Goal: Task Accomplishment & Management: Manage account settings

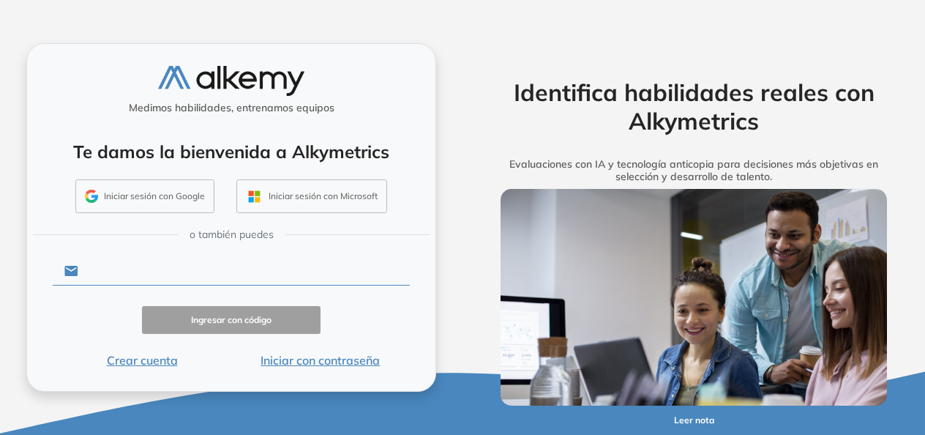
click at [227, 266] on input "text" at bounding box center [243, 271] width 331 height 28
click at [135, 280] on input "text" at bounding box center [243, 271] width 331 height 28
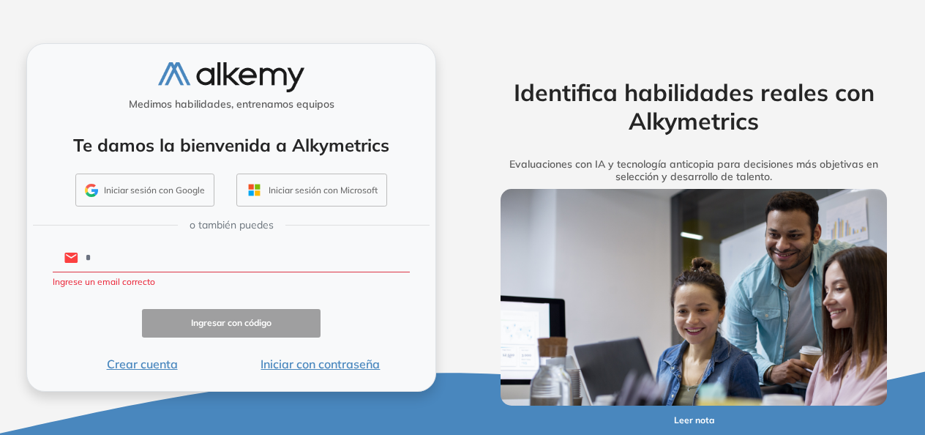
type input "**********"
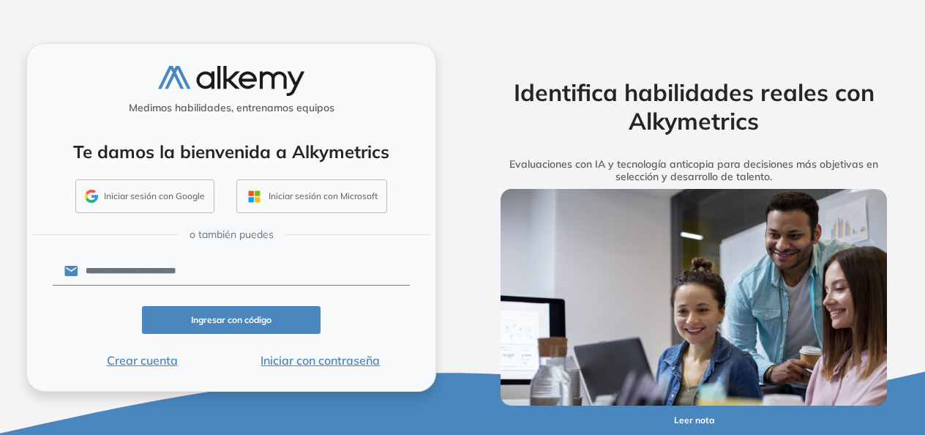
click at [363, 359] on button "Iniciar con contraseña" at bounding box center [320, 360] width 179 height 18
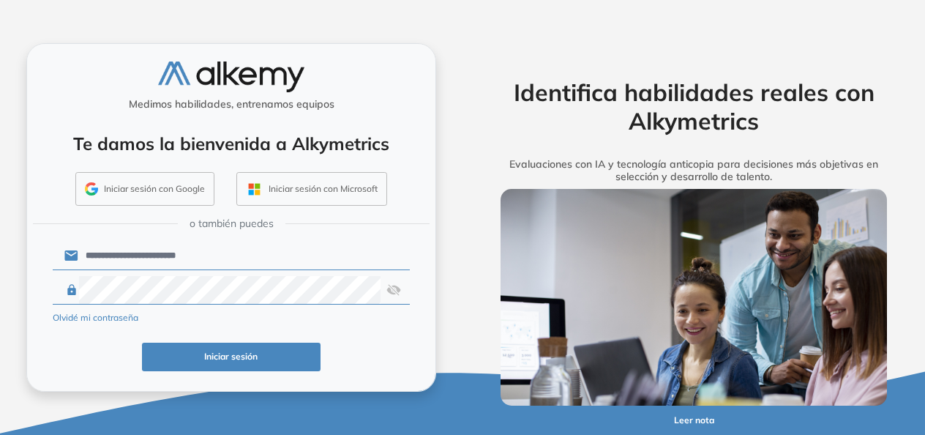
click button "Iniciar sesión" at bounding box center [231, 356] width 179 height 29
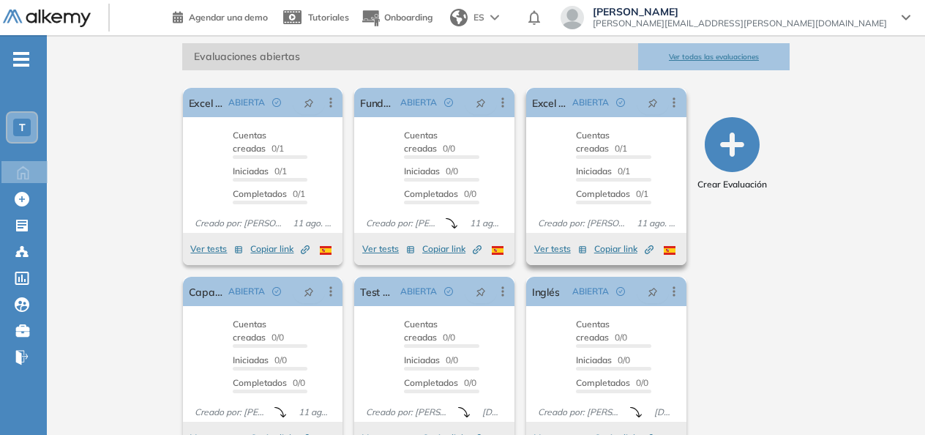
scroll to position [256, 0]
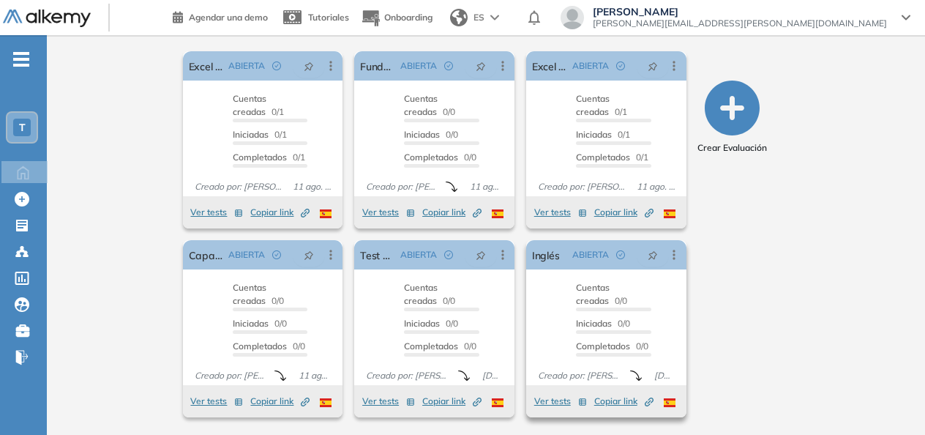
click at [565, 400] on button "Ver tests" at bounding box center [560, 401] width 53 height 18
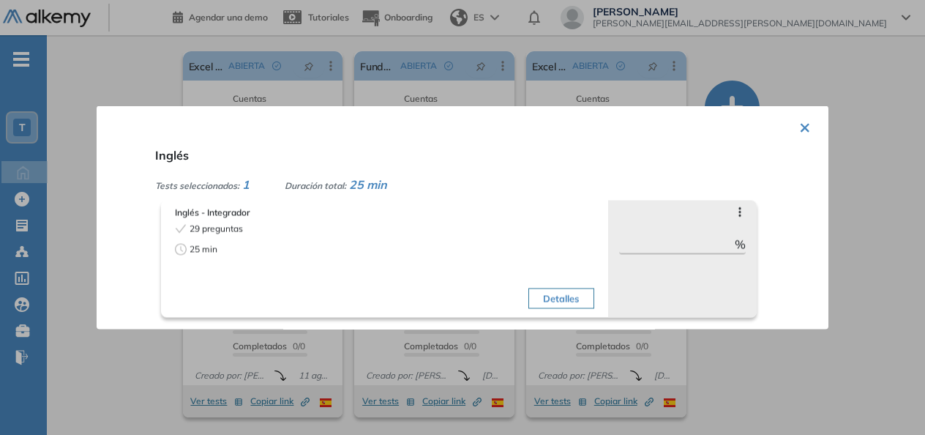
click at [228, 217] on span "Inglés - Integrador" at bounding box center [384, 212] width 419 height 13
click at [214, 233] on span "29 preguntas" at bounding box center [216, 228] width 53 height 13
click at [203, 247] on span "25 min" at bounding box center [204, 249] width 28 height 13
click at [585, 301] on button "Detalles" at bounding box center [560, 298] width 65 height 20
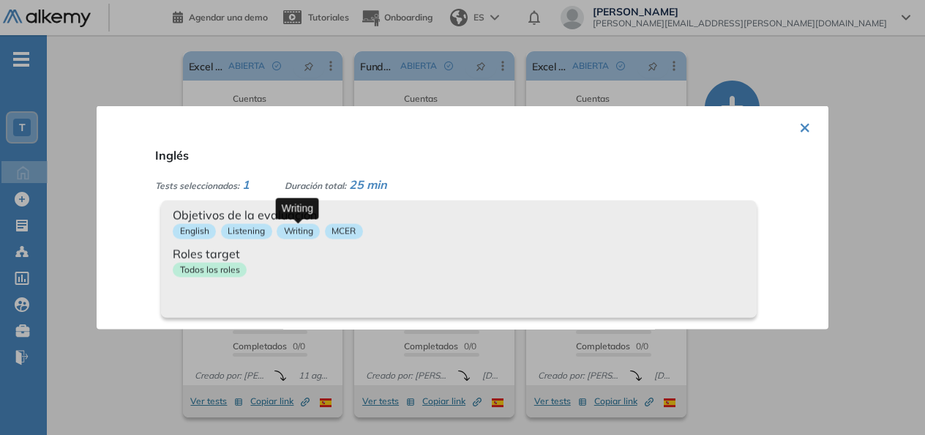
click at [306, 233] on p "Writing" at bounding box center [298, 231] width 43 height 15
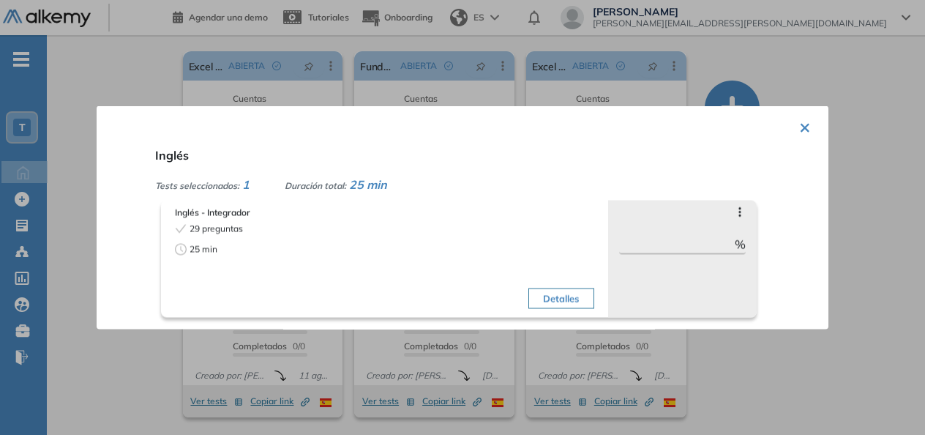
click at [799, 123] on button "×" at bounding box center [805, 126] width 12 height 29
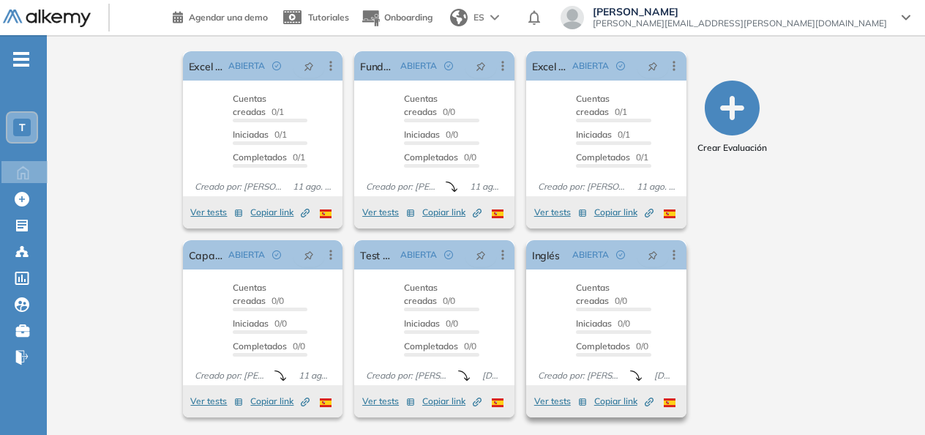
click at [650, 317] on div "Iniciadas 0/0" at bounding box center [613, 325] width 75 height 17
click at [590, 254] on span "ABIERTA" at bounding box center [590, 254] width 37 height 13
click at [679, 250] on icon at bounding box center [674, 254] width 15 height 15
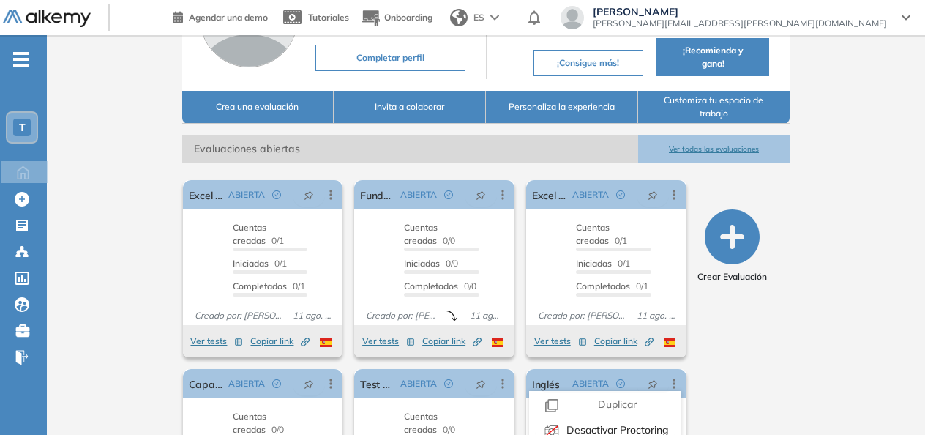
scroll to position [146, 0]
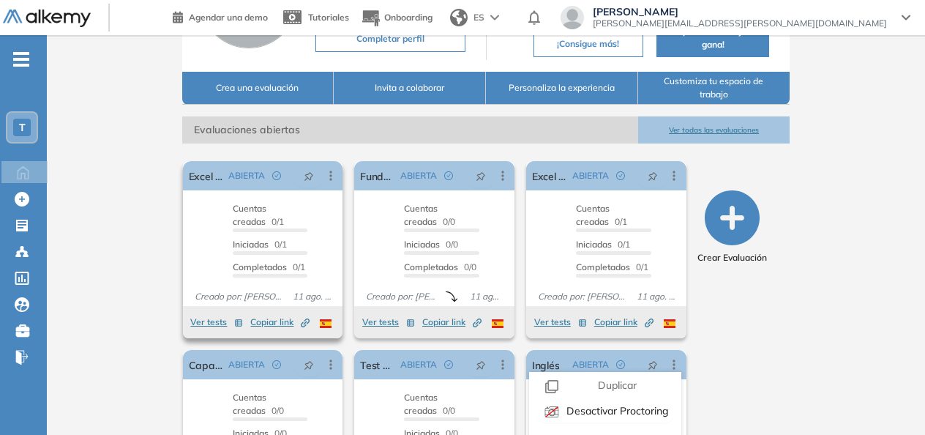
click at [277, 226] on span "Cuentas creadas 0/1" at bounding box center [258, 215] width 51 height 24
click at [220, 322] on button "Ver tests" at bounding box center [216, 322] width 53 height 18
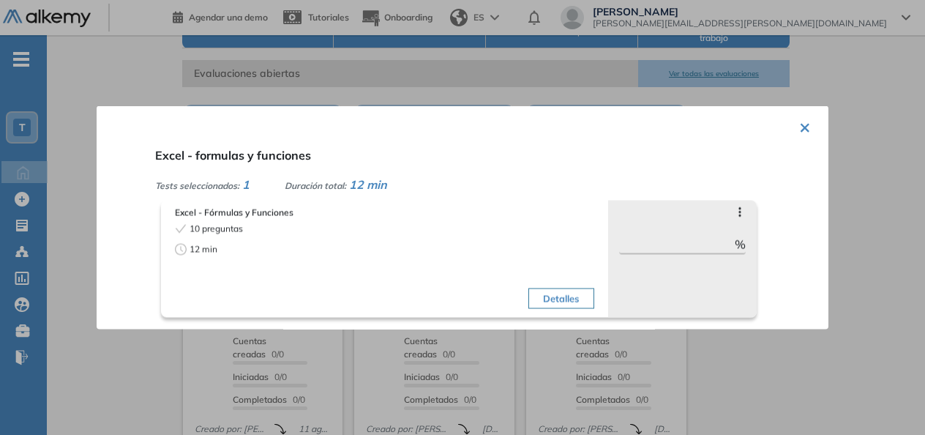
scroll to position [220, 0]
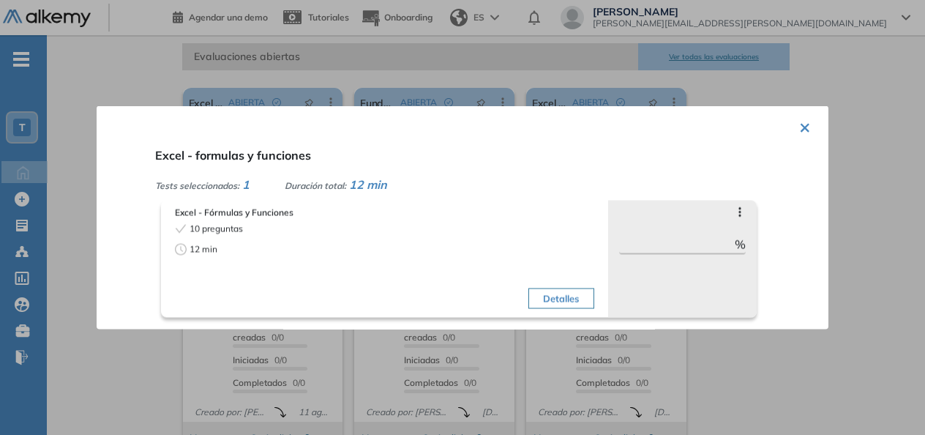
click at [566, 304] on button "Detalles" at bounding box center [560, 298] width 65 height 20
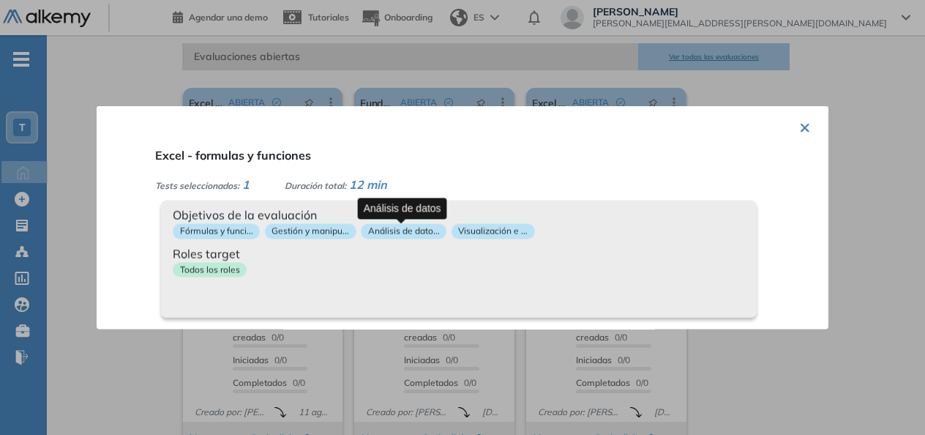
click at [391, 235] on p "Análisis de dato..." at bounding box center [404, 231] width 86 height 15
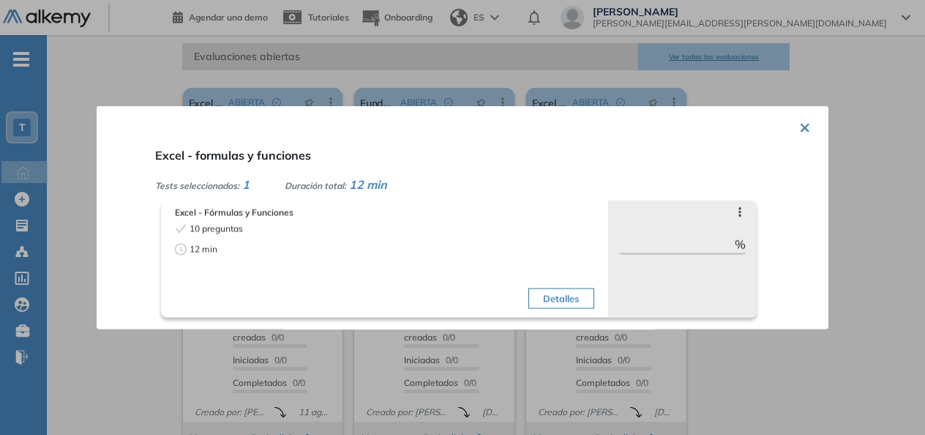
click at [800, 127] on button "×" at bounding box center [805, 126] width 12 height 29
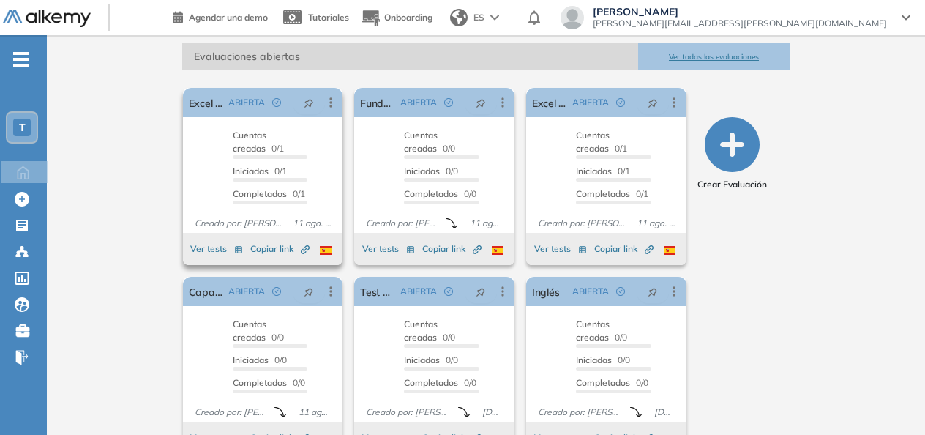
click at [236, 252] on icon "button" at bounding box center [238, 249] width 9 height 9
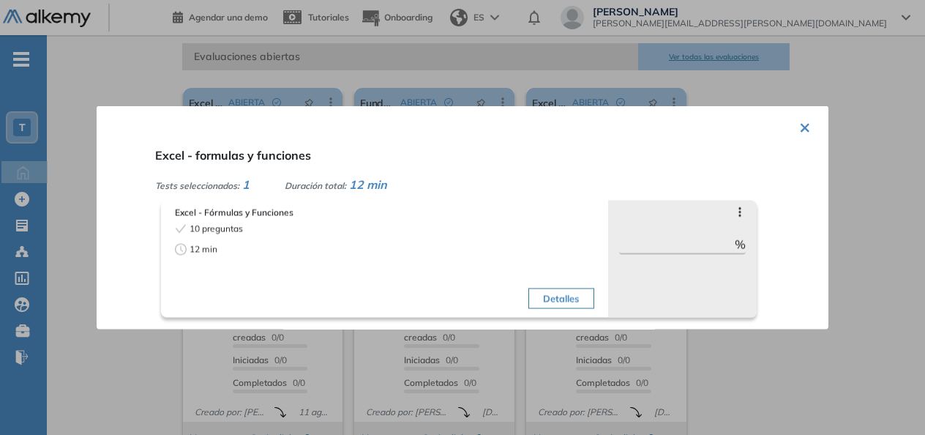
click at [572, 294] on button "Detalles" at bounding box center [560, 298] width 65 height 20
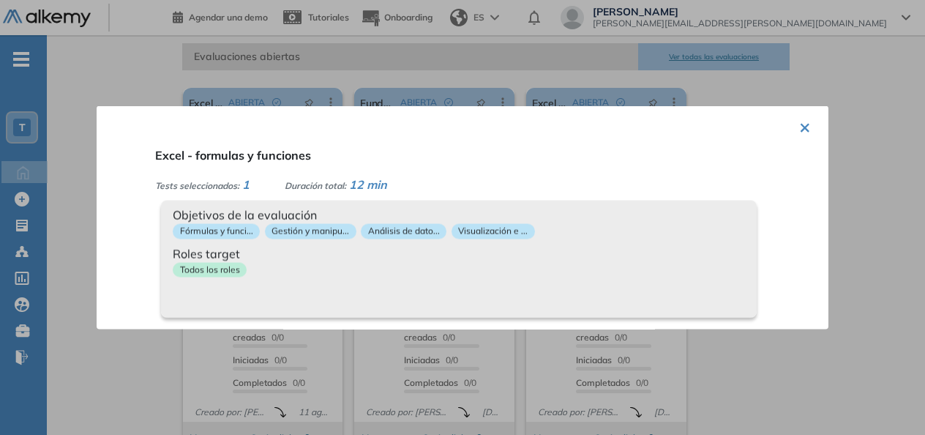
click at [792, 125] on div "× Excel - formulas y funciones Tests seleccionados: 1 Duración total: 12 min Ex…" at bounding box center [463, 217] width 732 height 223
click at [799, 132] on button "×" at bounding box center [805, 126] width 12 height 29
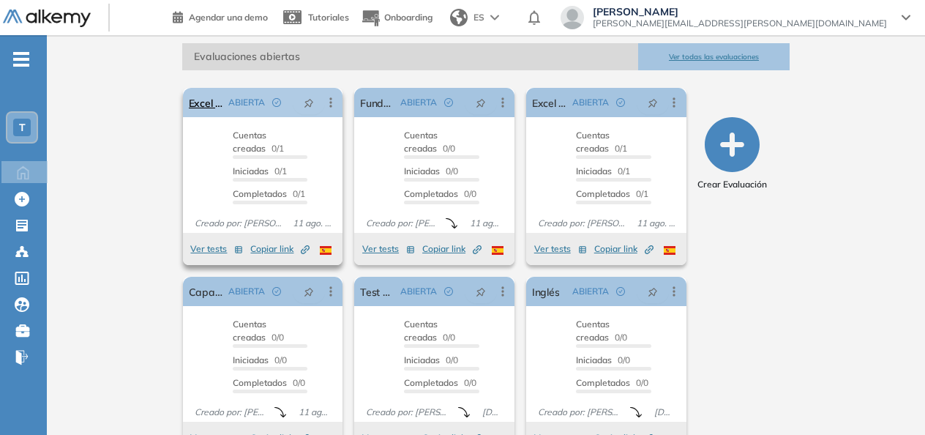
click at [332, 111] on div "ABIERTA" at bounding box center [279, 102] width 114 height 23
click at [331, 108] on icon at bounding box center [330, 102] width 15 height 15
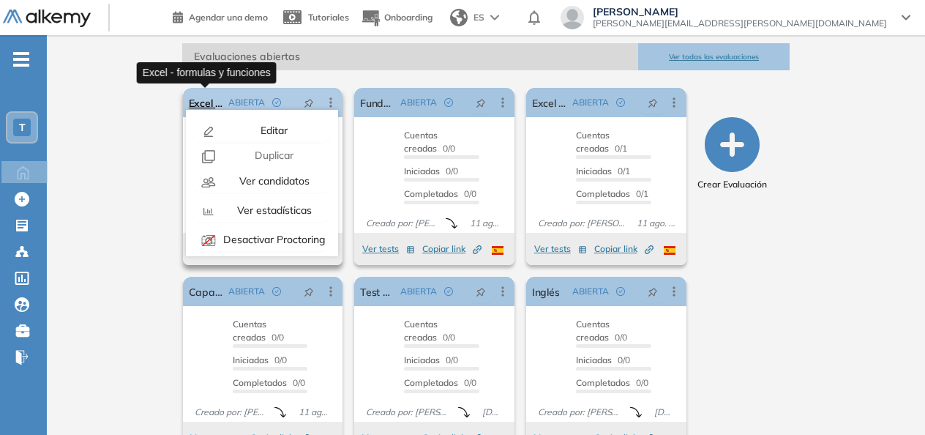
click at [190, 99] on link "Excel - formulas y funciones" at bounding box center [206, 102] width 34 height 29
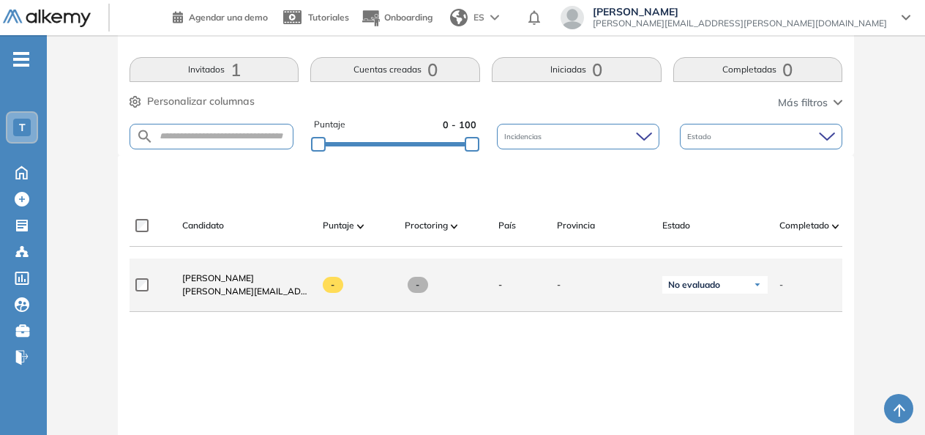
scroll to position [293, 0]
click at [331, 290] on span "-" at bounding box center [333, 283] width 21 height 16
click at [730, 292] on div "No evaluado" at bounding box center [714, 283] width 105 height 18
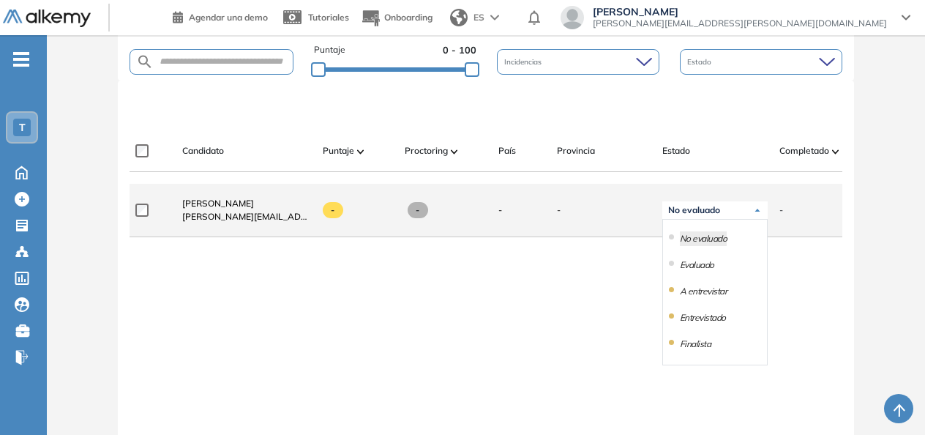
scroll to position [0, 0]
click at [697, 304] on div "A entrevistar" at bounding box center [715, 291] width 104 height 26
click at [705, 299] on li "A entrevistar" at bounding box center [704, 291] width 48 height 15
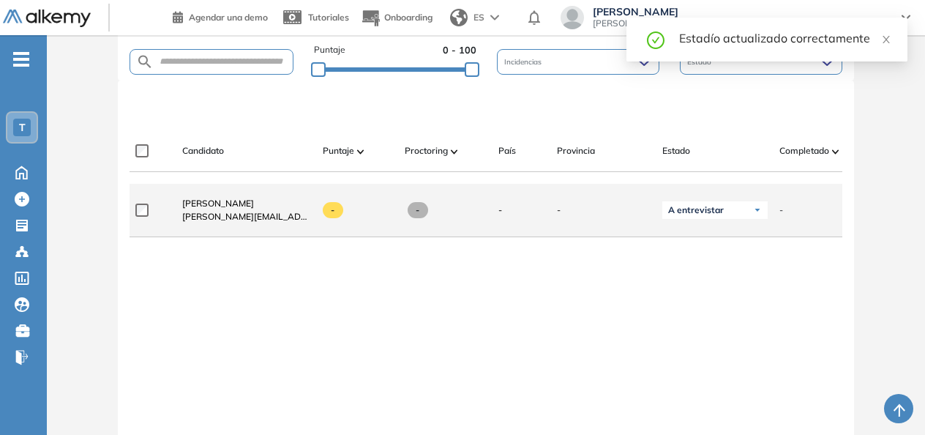
click at [708, 219] on div "A entrevistar" at bounding box center [714, 210] width 105 height 18
click at [705, 270] on li "Evaluado" at bounding box center [697, 265] width 34 height 15
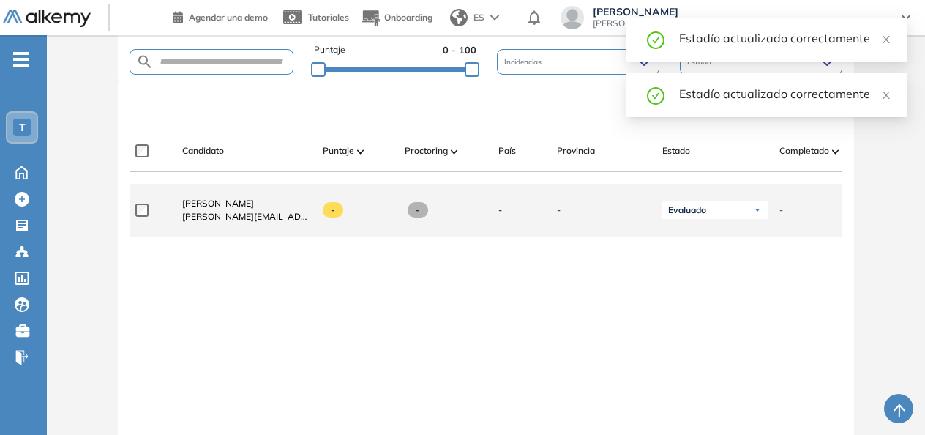
click at [708, 216] on div "Evaluado" at bounding box center [714, 210] width 105 height 18
click at [711, 240] on li "No evaluado" at bounding box center [704, 238] width 48 height 15
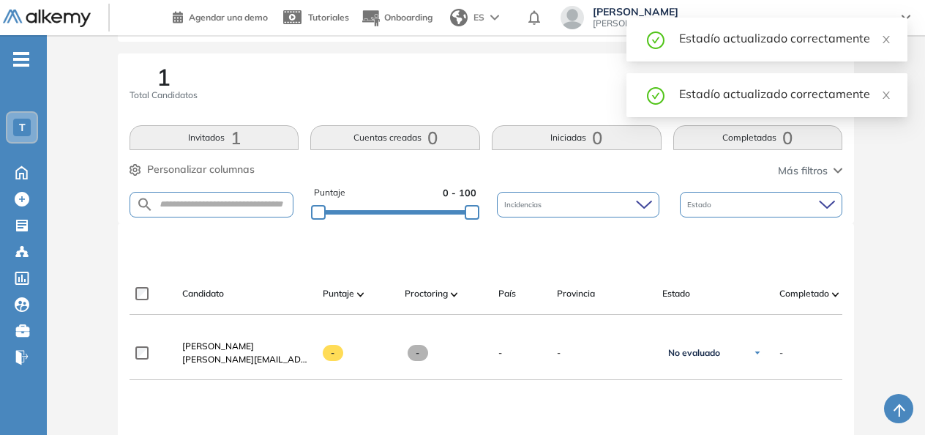
scroll to position [220, 0]
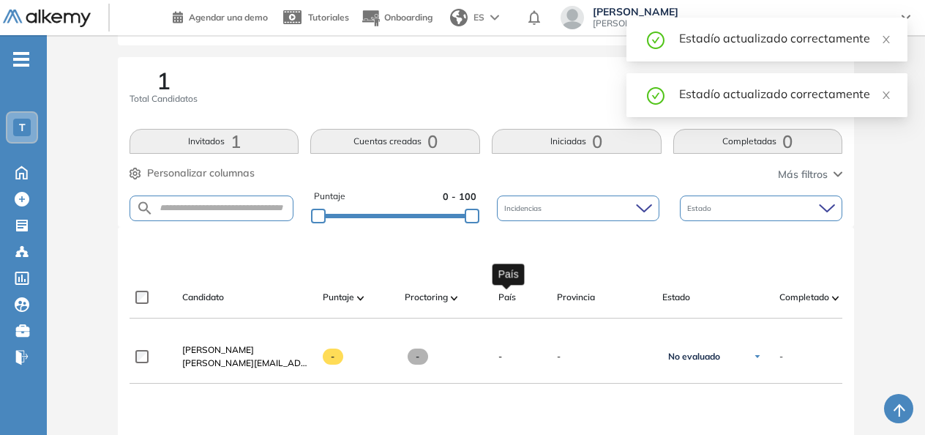
click at [509, 296] on span "País" at bounding box center [507, 296] width 18 height 13
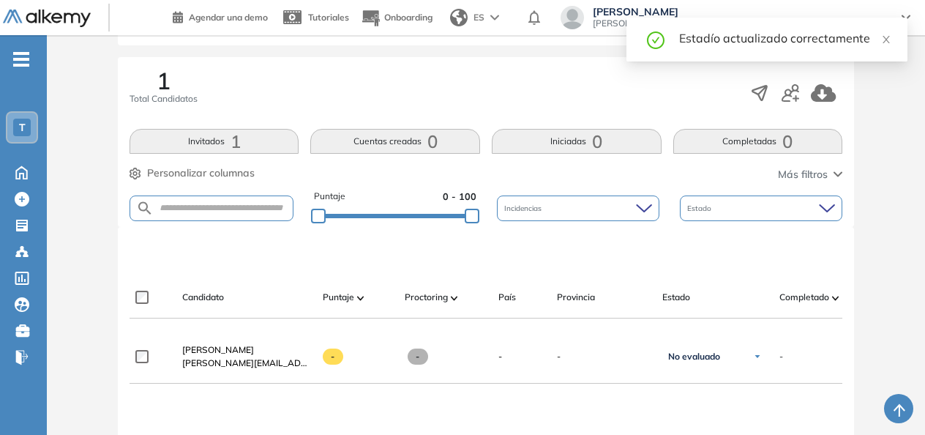
click at [400, 300] on div "Proctoring" at bounding box center [440, 297] width 94 height 18
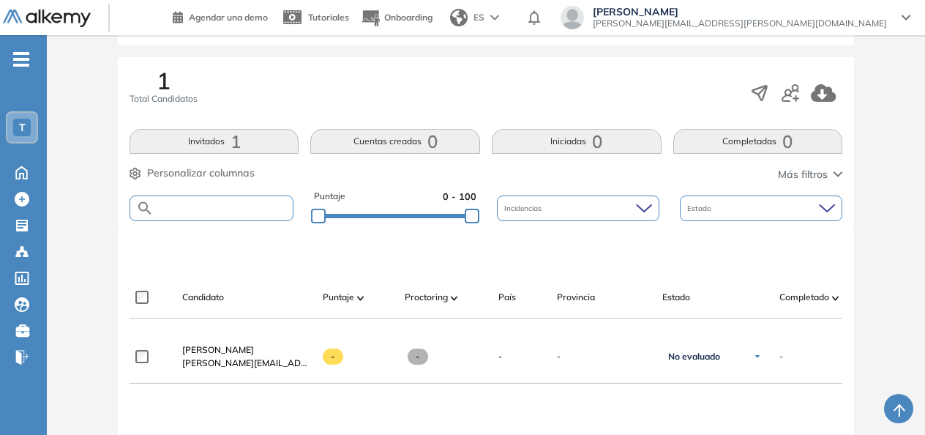
click at [252, 203] on input "text" at bounding box center [223, 208] width 139 height 11
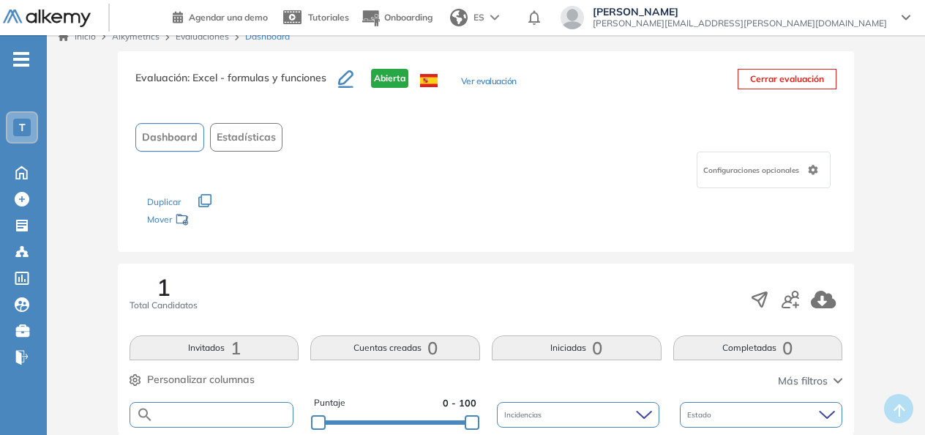
scroll to position [0, 0]
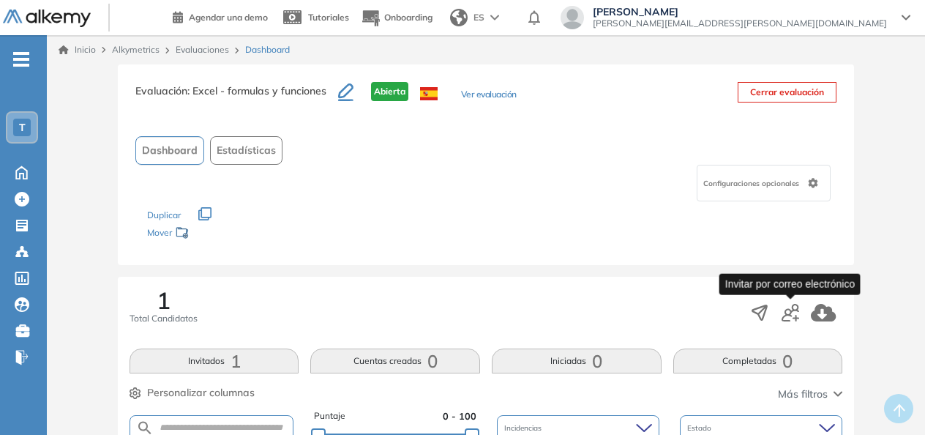
click at [786, 319] on icon "button" at bounding box center [790, 313] width 18 height 18
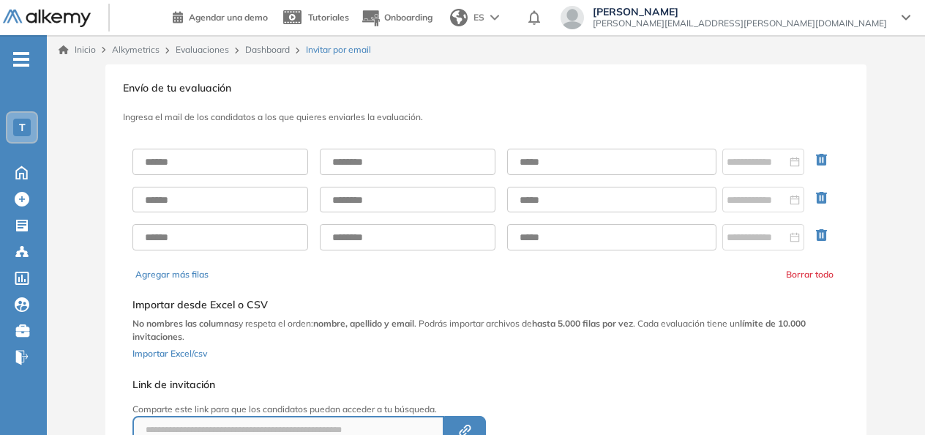
click at [145, 56] on div "Alkymetrics" at bounding box center [138, 49] width 64 height 13
click at [146, 53] on span "Alkymetrics" at bounding box center [136, 49] width 48 height 11
click at [349, 18] on span "Tutoriales" at bounding box center [328, 17] width 41 height 11
click at [27, 212] on ul "T Home Home Crear Evaluación Crear Evaluación Evaluaciones Evaluaciones Candida…" at bounding box center [23, 214] width 47 height 311
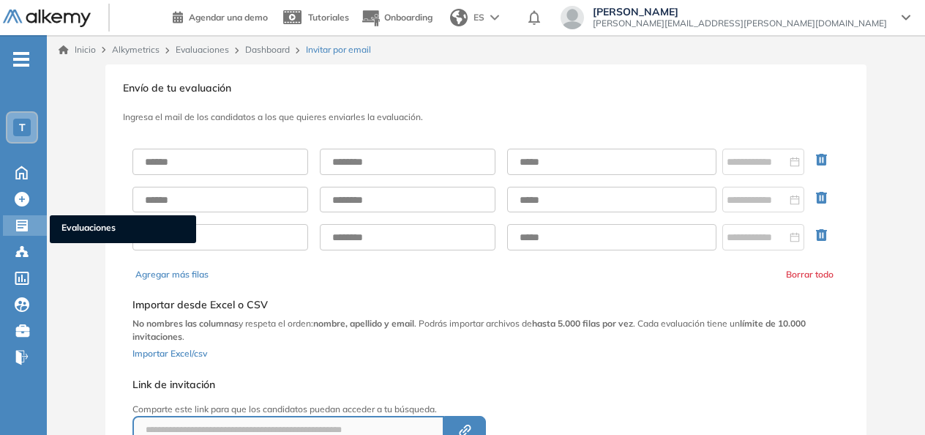
click at [26, 225] on icon at bounding box center [22, 226] width 12 height 12
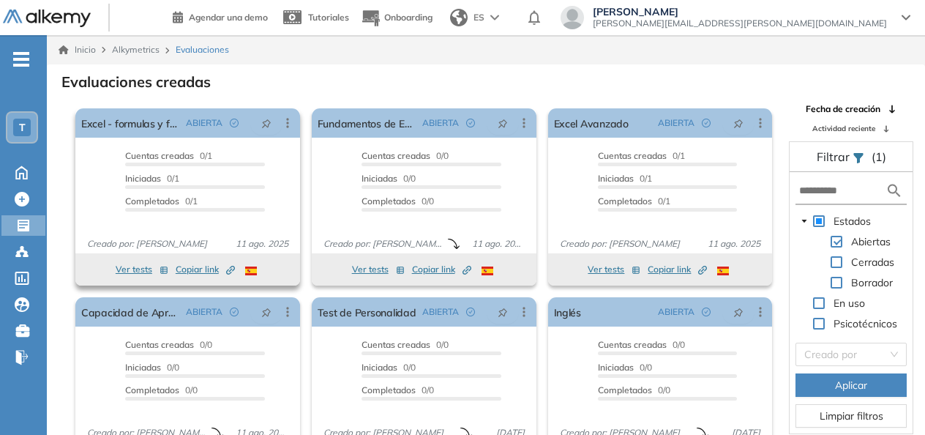
click at [187, 170] on div "Cuentas creadas 0/1 Prefiltrados 0/1 Iniciadas 0/1 Completados 0/1" at bounding box center [195, 183] width 140 height 68
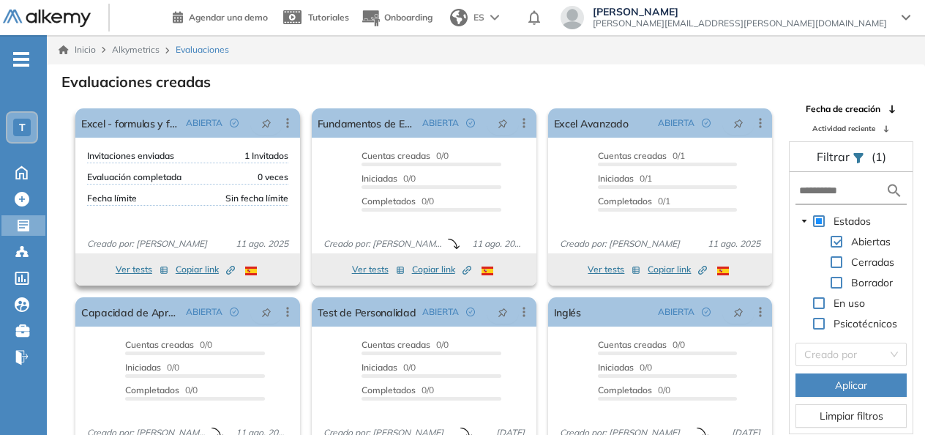
click at [198, 154] on div "Invitaciones enviadas 1 Invitados" at bounding box center [187, 156] width 201 height 14
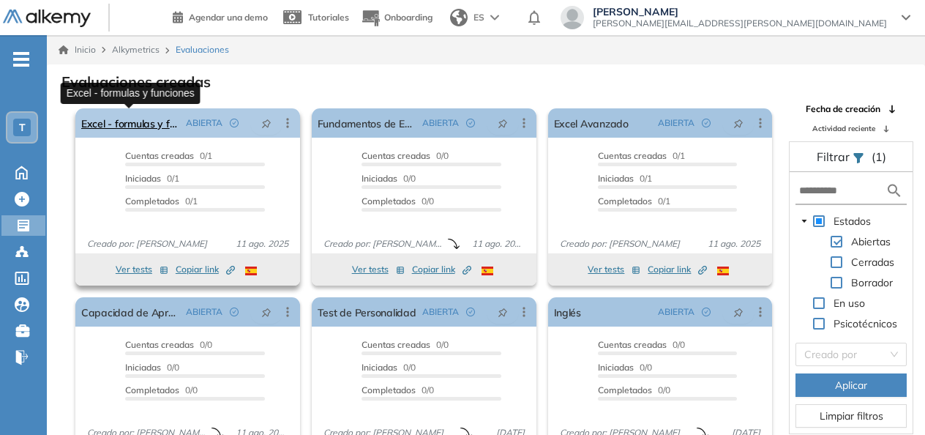
click at [140, 127] on link "Excel - formulas y funciones" at bounding box center [130, 122] width 99 height 29
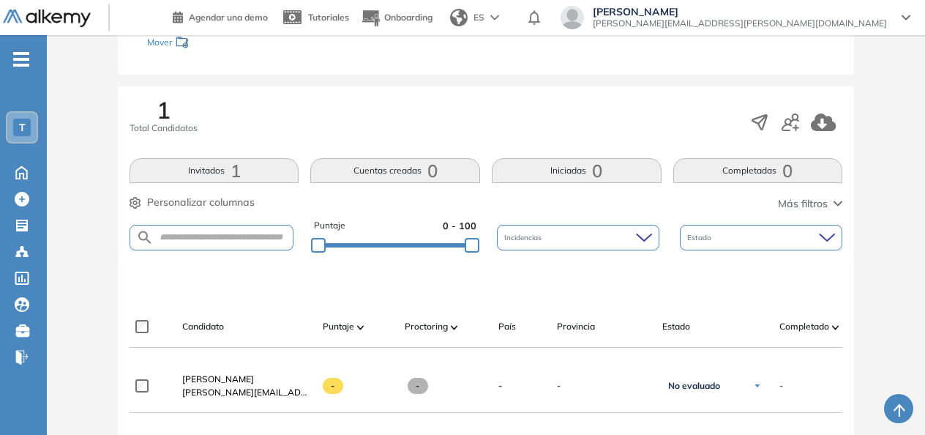
scroll to position [220, 0]
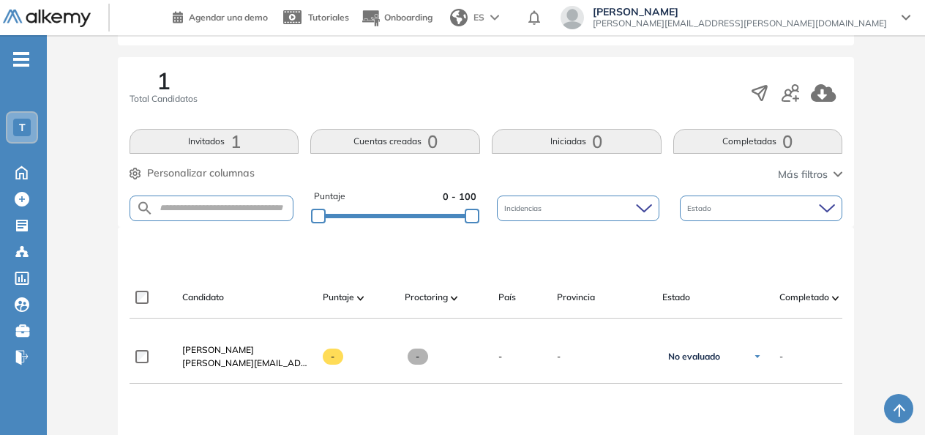
click at [533, 214] on div "Incidencias" at bounding box center [578, 208] width 162 height 26
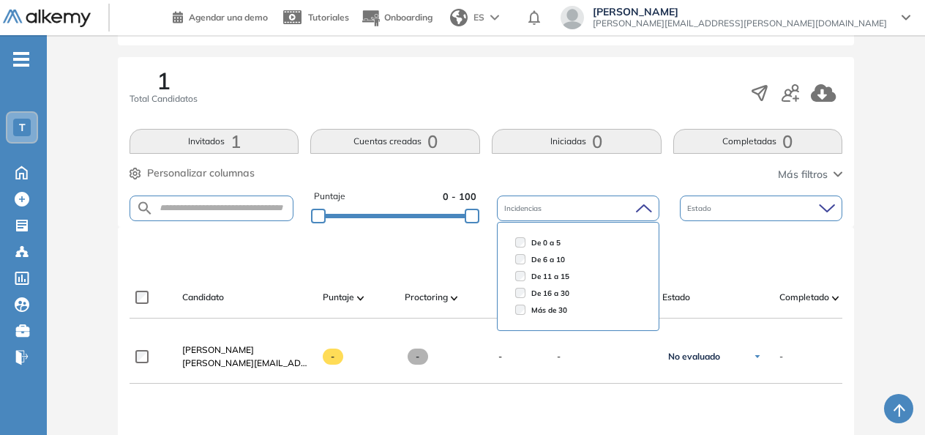
click at [711, 206] on span "Estado" at bounding box center [700, 208] width 27 height 11
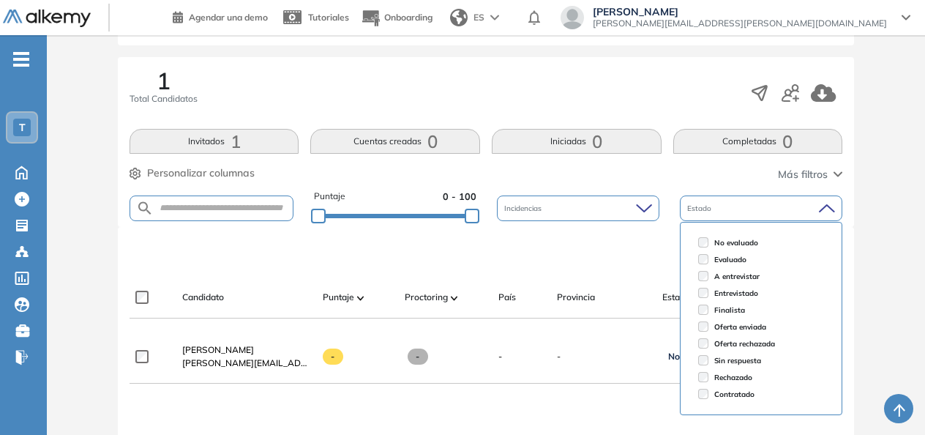
click at [563, 256] on div at bounding box center [488, 252] width 713 height 44
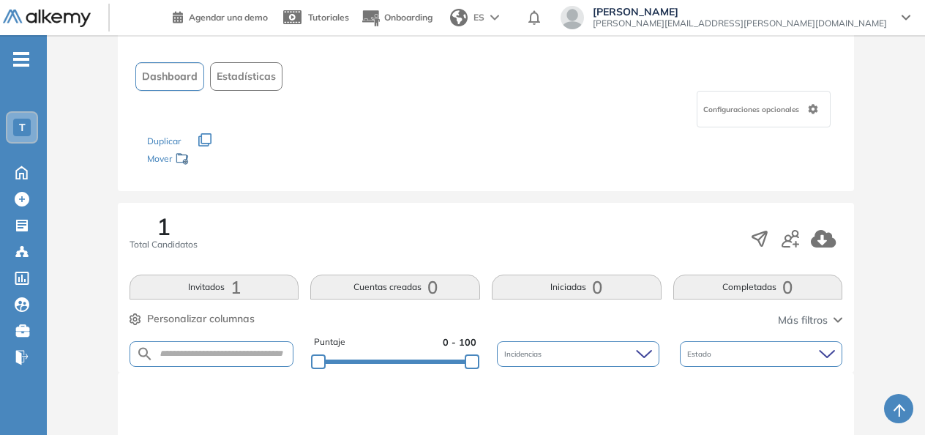
scroll to position [73, 0]
drag, startPoint x: 179, startPoint y: 86, endPoint x: 238, endPoint y: 85, distance: 59.3
click at [218, 86] on div "Dashboard Estadísticas" at bounding box center [485, 77] width 701 height 29
click at [238, 85] on button "Estadísticas" at bounding box center [246, 77] width 72 height 29
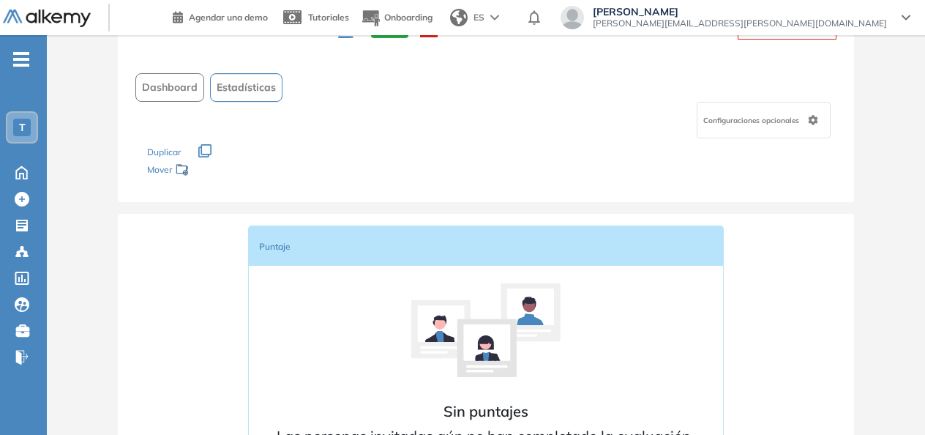
scroll to position [0, 0]
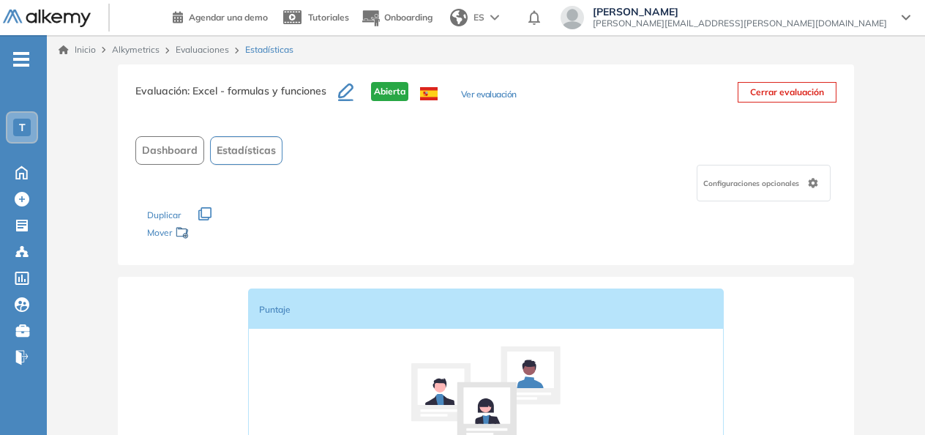
click at [179, 157] on span "Dashboard" at bounding box center [170, 150] width 56 height 15
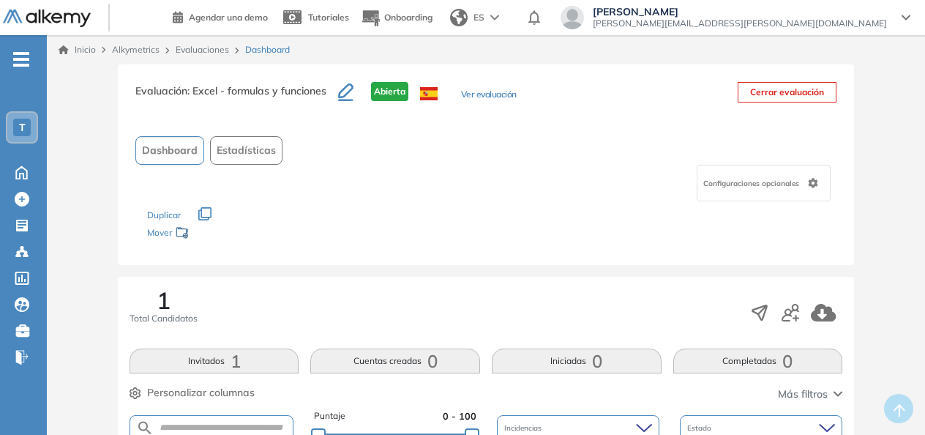
click at [471, 99] on button "Ver evaluación" at bounding box center [489, 95] width 56 height 15
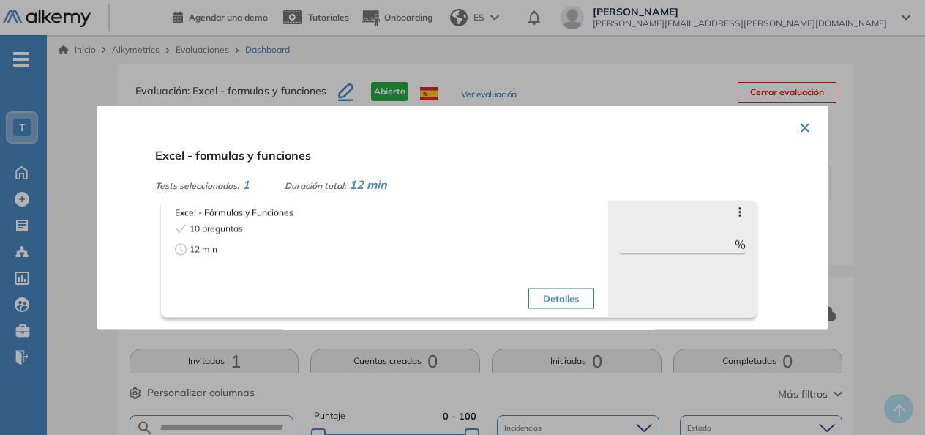
scroll to position [73, 0]
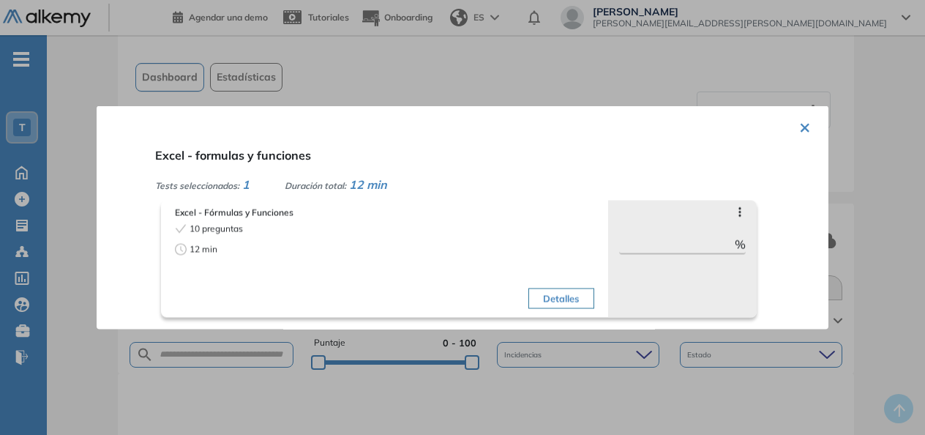
click at [549, 293] on button "Detalles" at bounding box center [560, 298] width 65 height 20
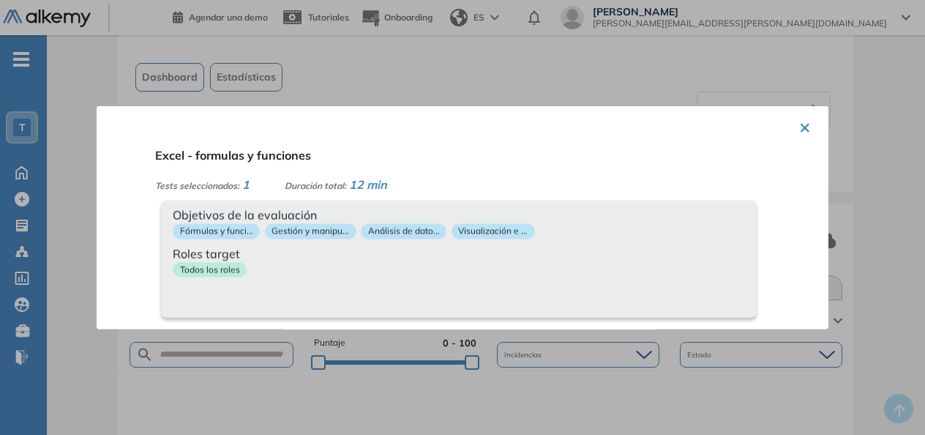
click at [799, 129] on button "×" at bounding box center [805, 126] width 12 height 29
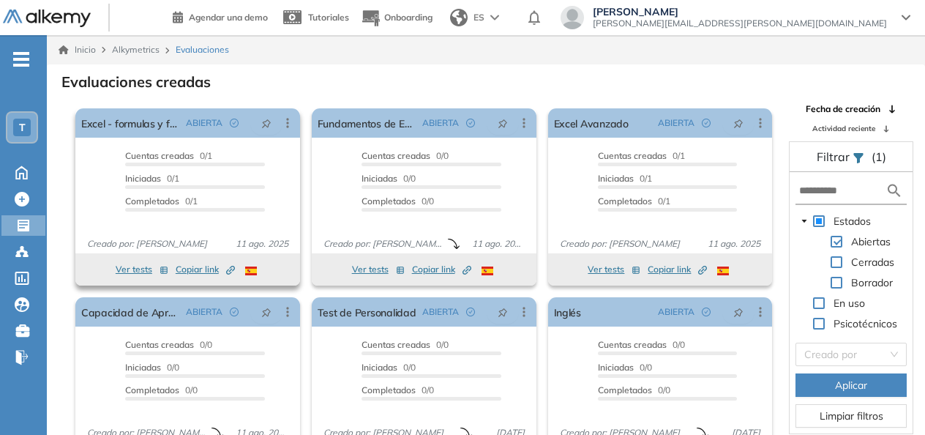
click at [206, 272] on span "Copiar link Created by potrace 1.16, written by [PERSON_NAME] [DATE]-[DATE]" at bounding box center [205, 269] width 59 height 13
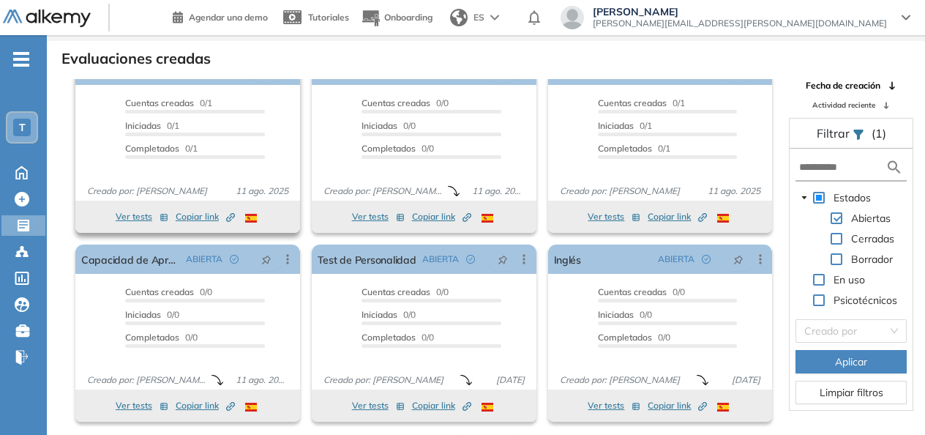
scroll to position [35, 0]
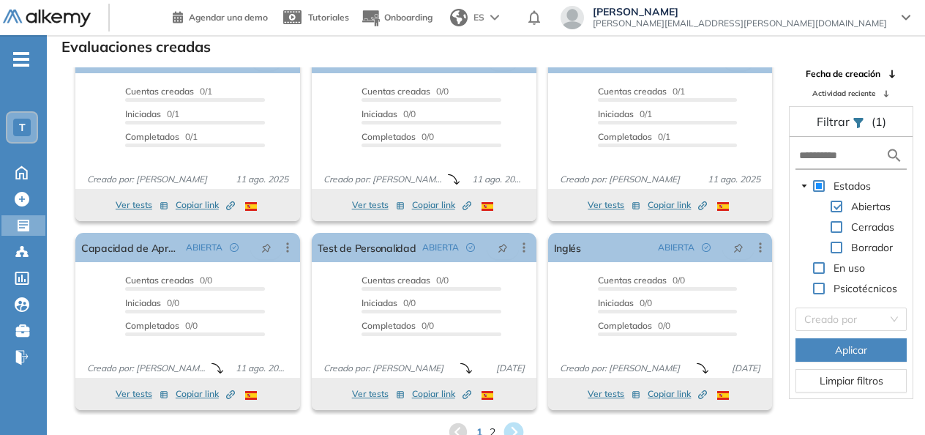
click at [507, 429] on icon at bounding box center [514, 432] width 20 height 20
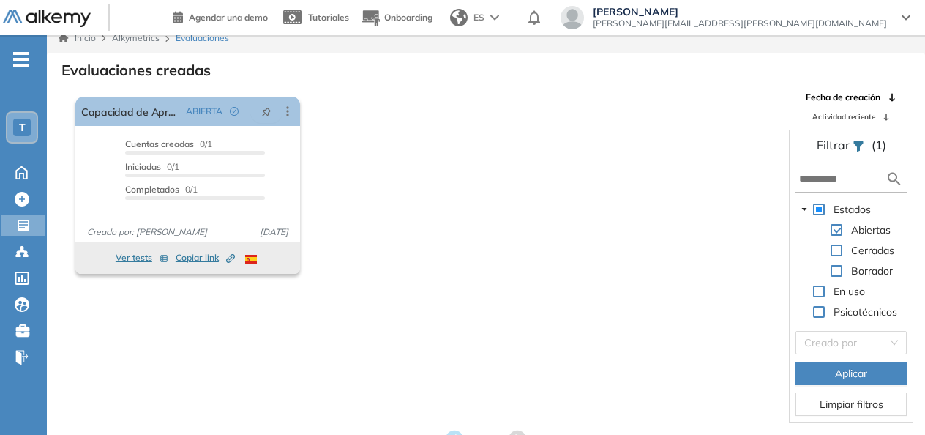
scroll to position [0, 0]
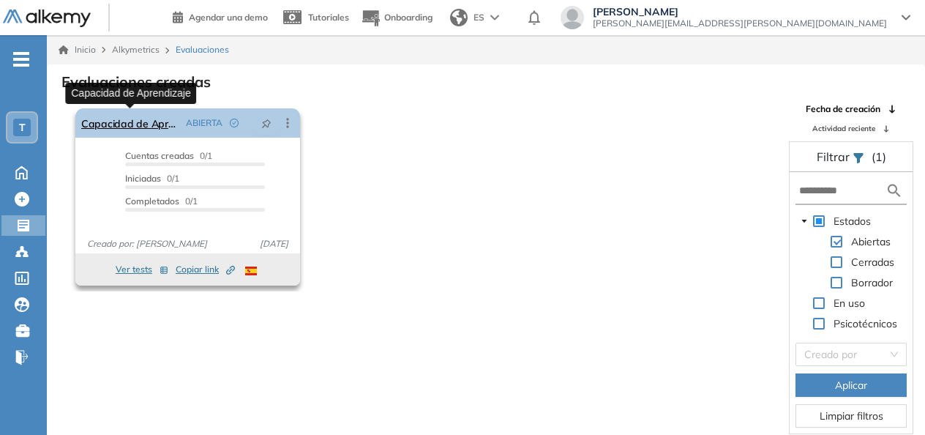
click at [117, 128] on link "Capacidad de Aprendizaje" at bounding box center [130, 122] width 99 height 29
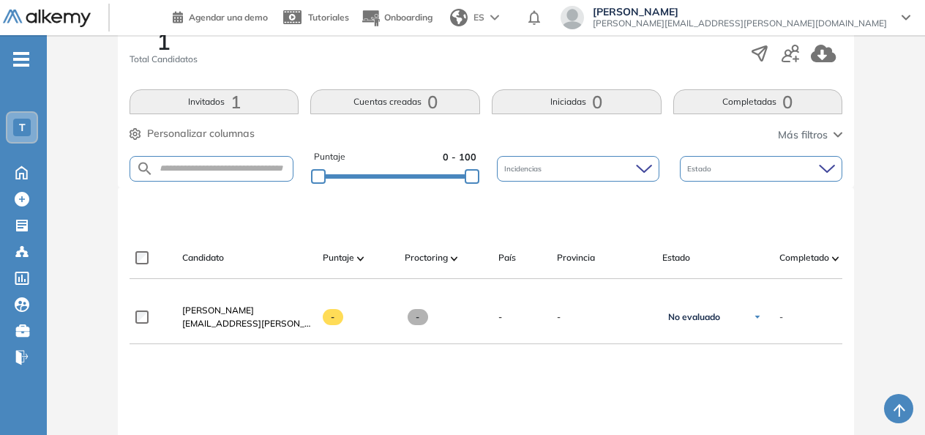
scroll to position [293, 0]
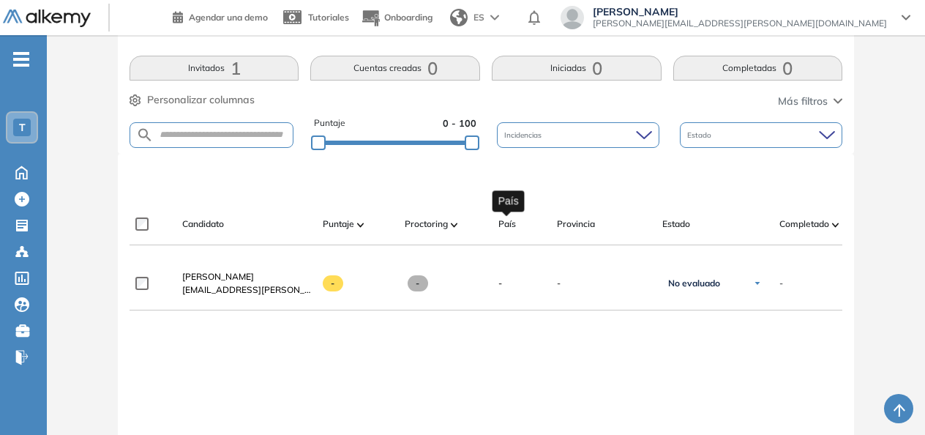
click at [505, 225] on span "País" at bounding box center [507, 223] width 18 height 13
click at [571, 220] on span "Provincia" at bounding box center [576, 223] width 38 height 13
click at [680, 221] on span "Estado" at bounding box center [676, 223] width 28 height 13
click at [798, 222] on span "Completado" at bounding box center [804, 223] width 50 height 13
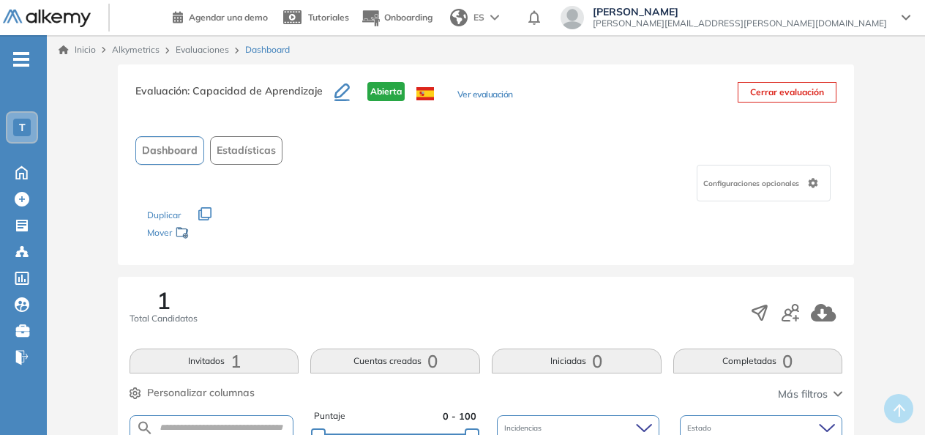
scroll to position [0, 0]
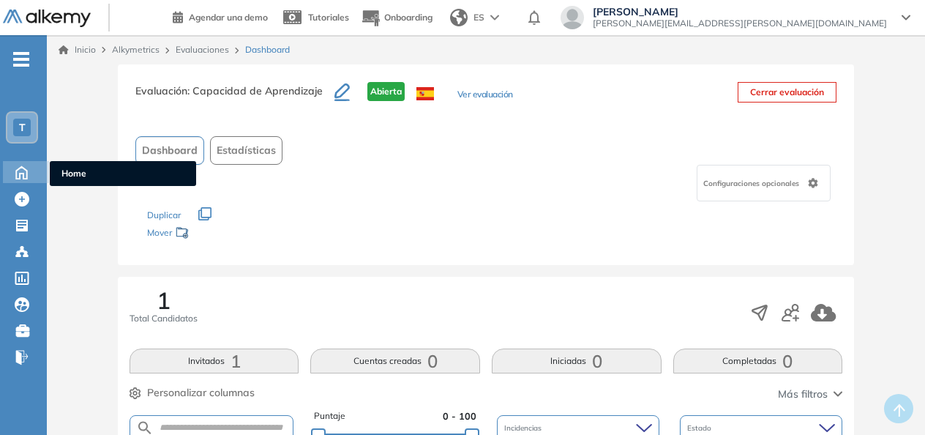
click at [34, 174] on icon at bounding box center [22, 171] width 26 height 18
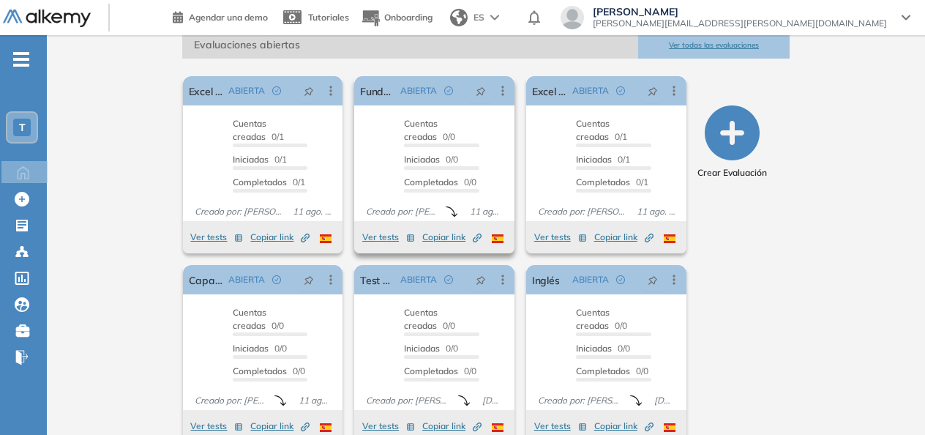
scroll to position [256, 0]
